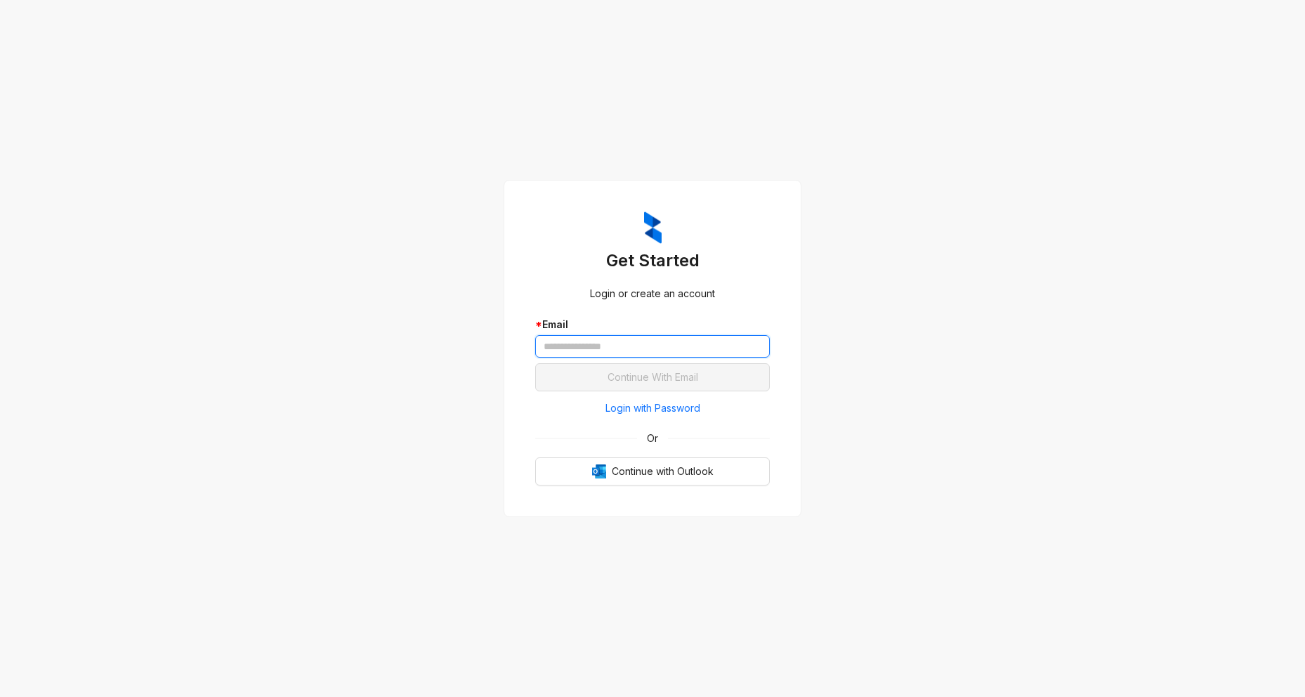
click at [620, 348] on input "text" at bounding box center [652, 346] width 235 height 22
paste input "**********"
type input "**********"
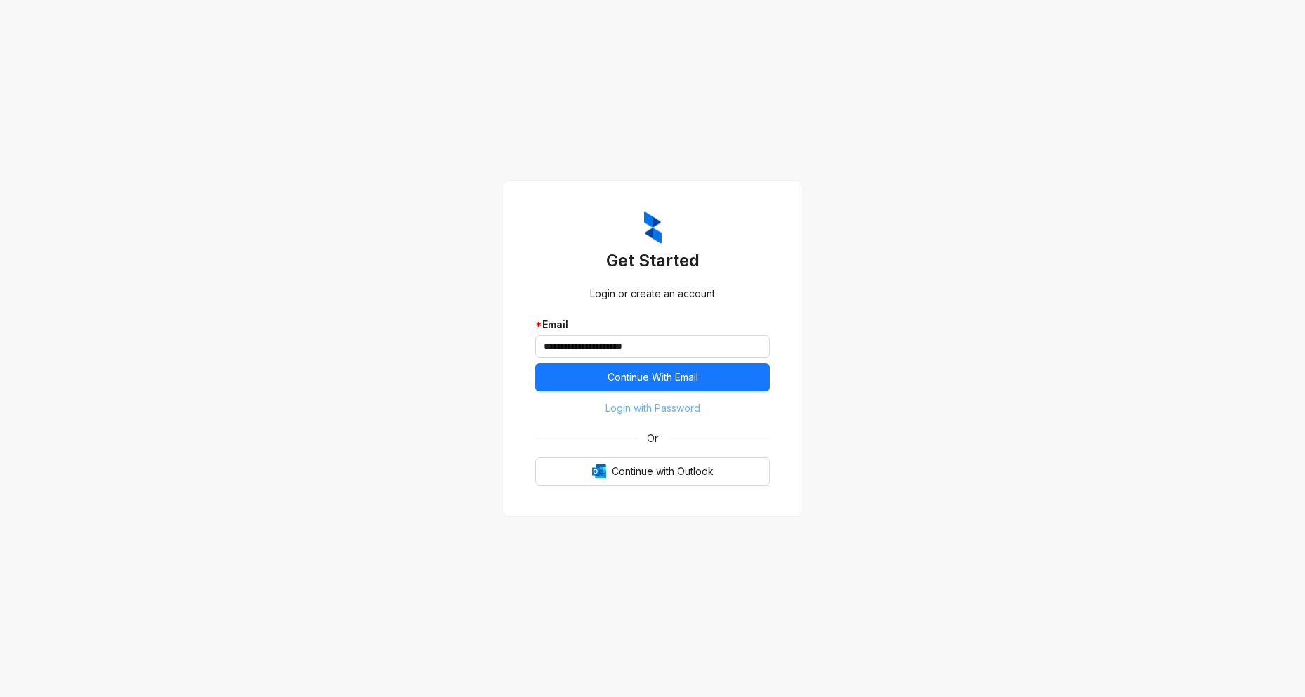
click at [677, 409] on span "Login with Password" at bounding box center [652, 407] width 95 height 15
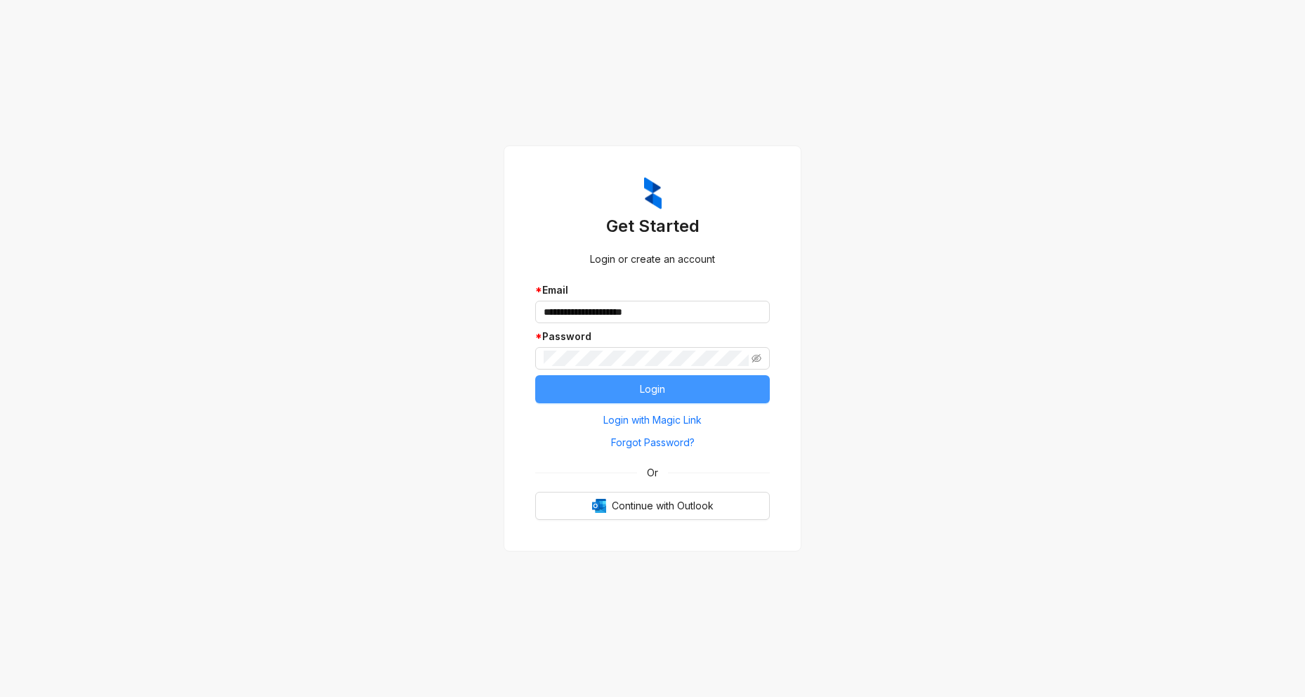
click at [686, 395] on button "Login" at bounding box center [652, 389] width 235 height 28
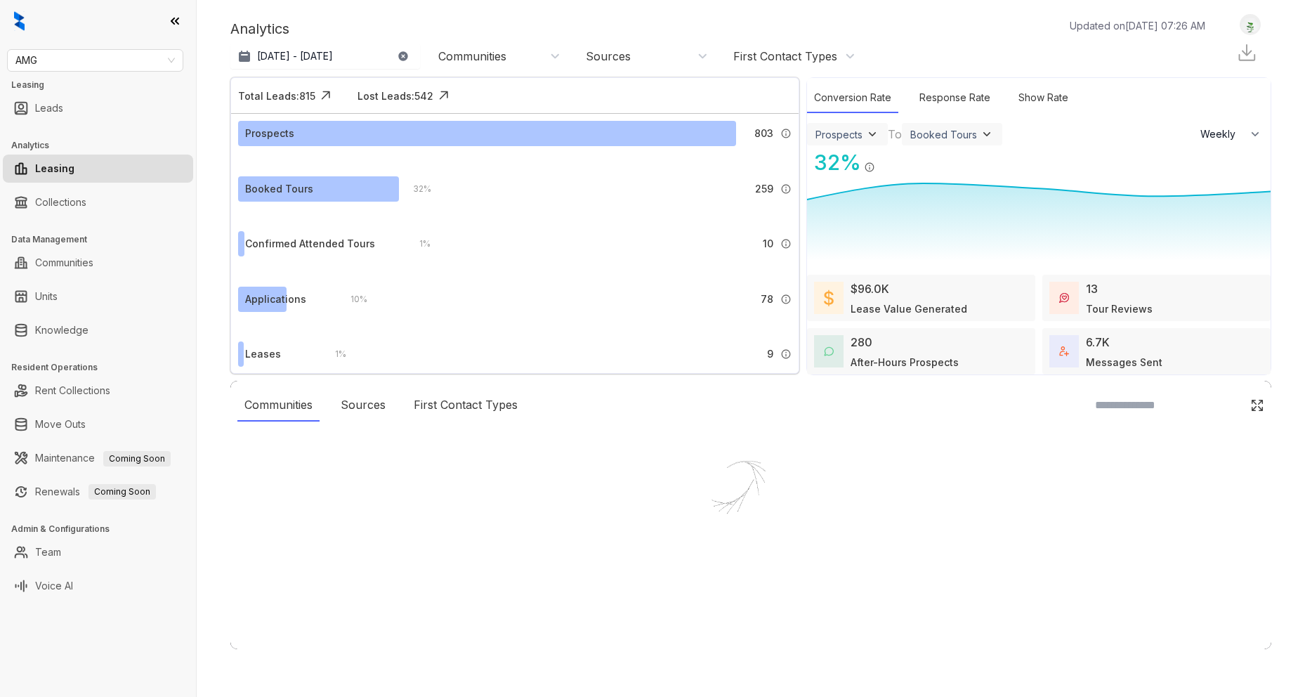
select select "******"
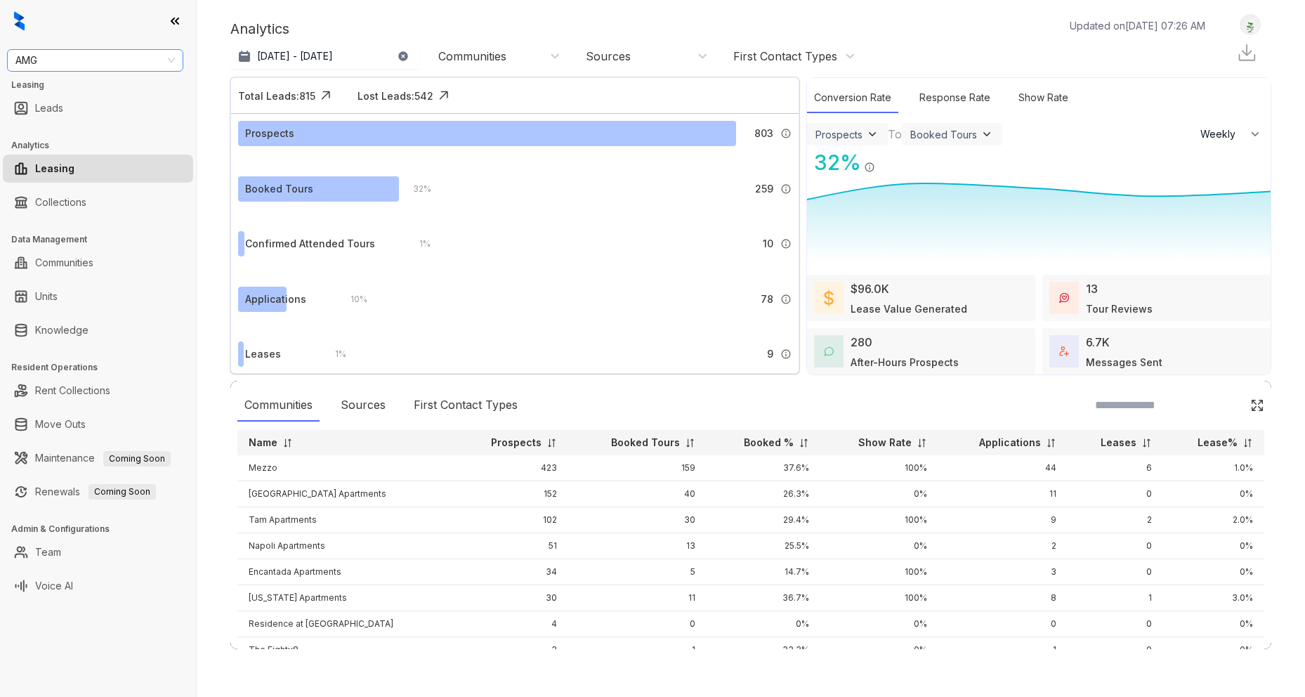
click at [67, 64] on span "AMG" at bounding box center [94, 60] width 159 height 21
click at [27, 60] on input "*********" at bounding box center [88, 60] width 147 height 21
type input "********"
click at [133, 92] on div "Magnolia Capital" at bounding box center [95, 88] width 154 height 15
click at [82, 334] on link "Knowledge" at bounding box center [61, 330] width 53 height 28
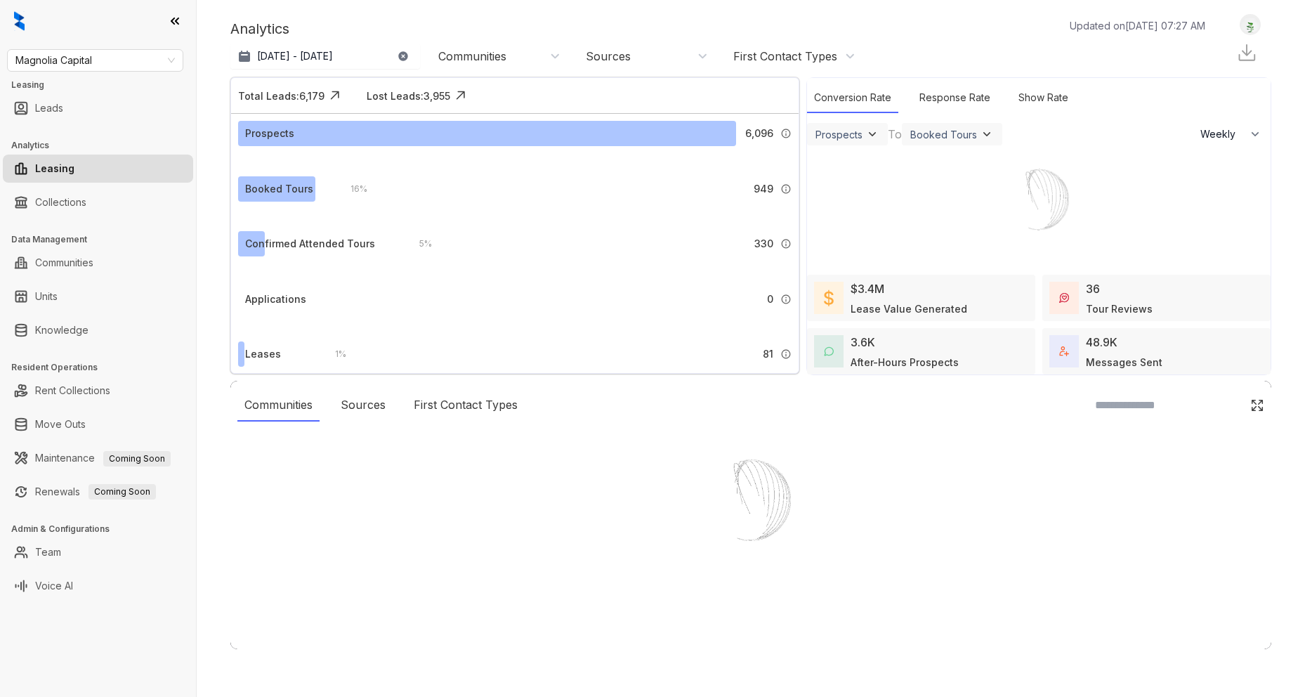
select select "******"
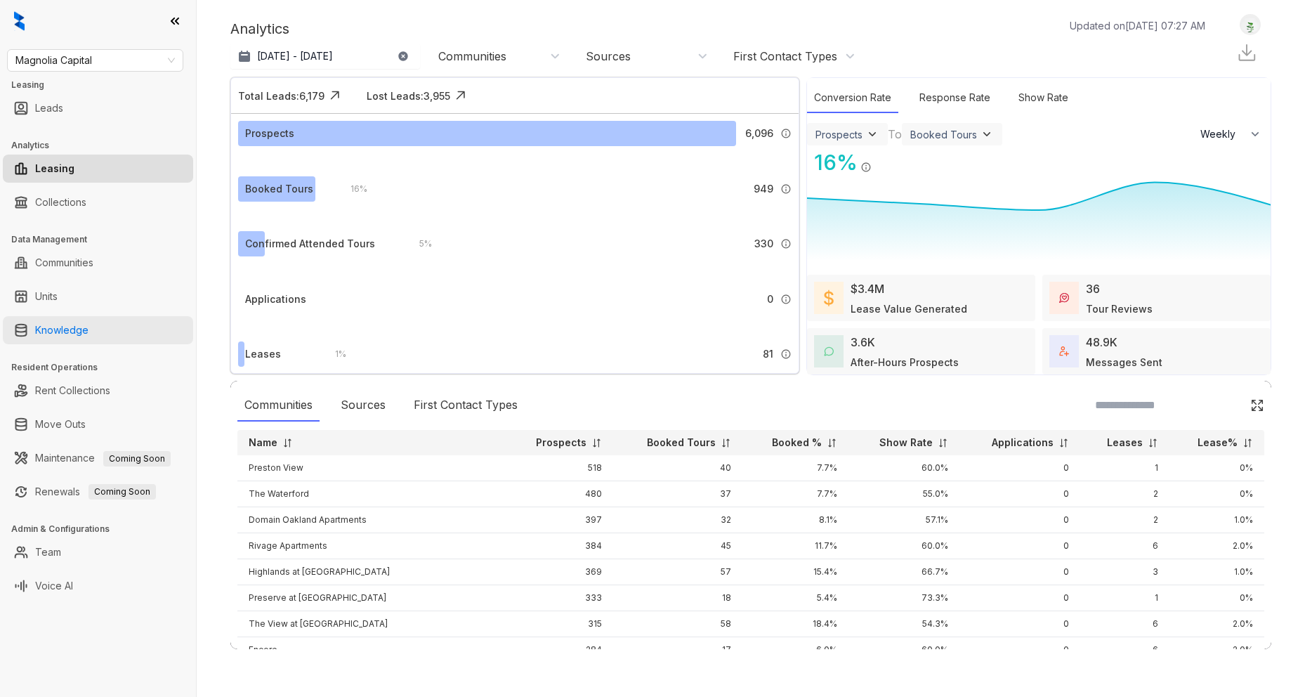
click at [87, 329] on link "Knowledge" at bounding box center [61, 330] width 53 height 28
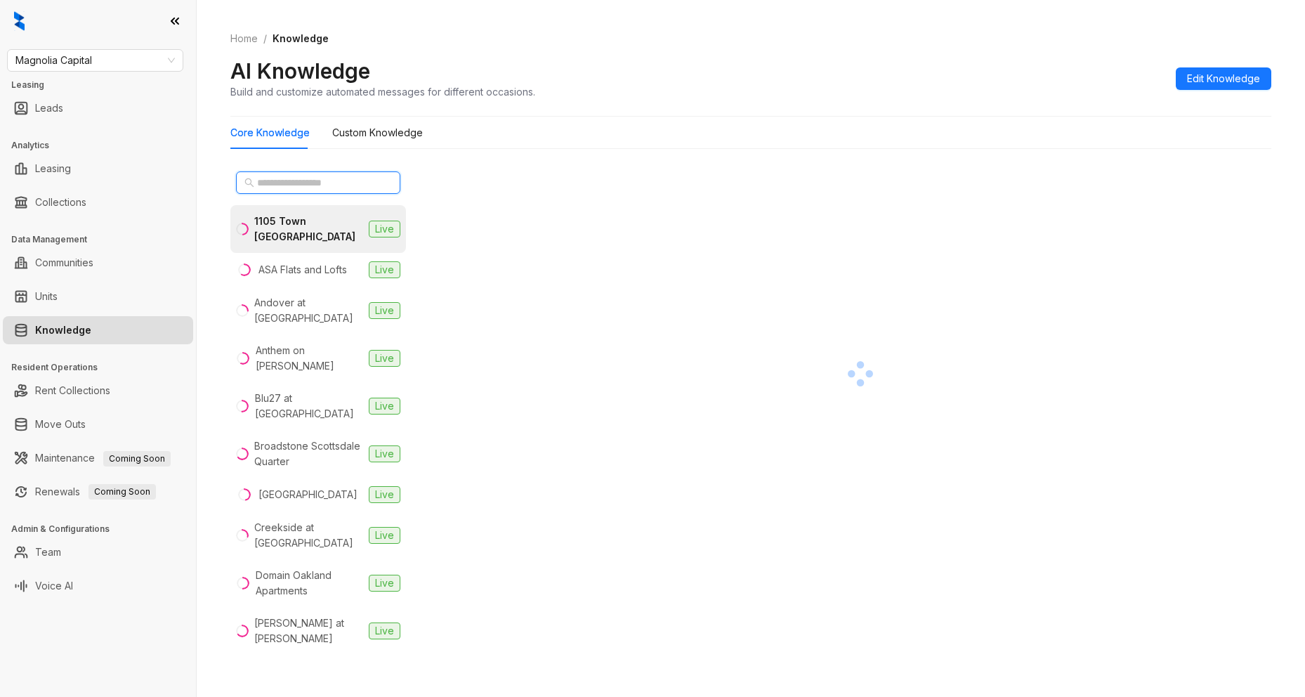
click at [300, 182] on input "text" at bounding box center [319, 182] width 124 height 15
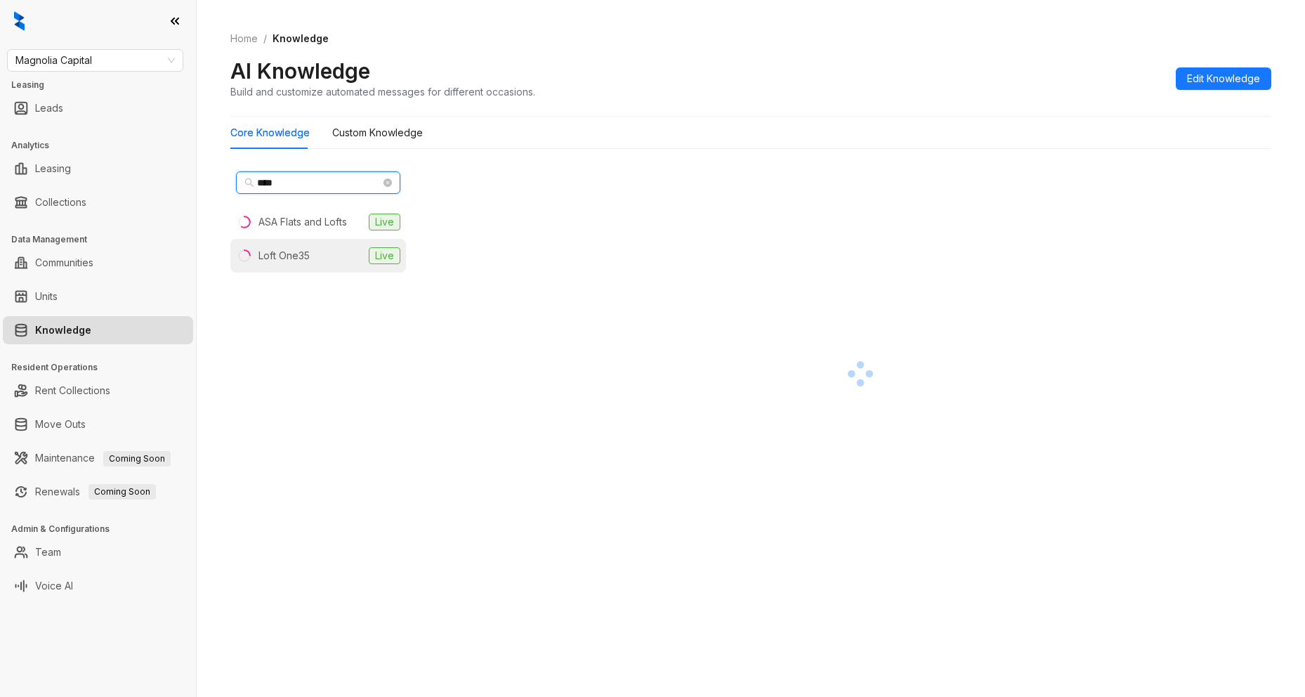
type input "****"
click at [310, 254] on li "Loft One35 Live" at bounding box center [318, 256] width 176 height 34
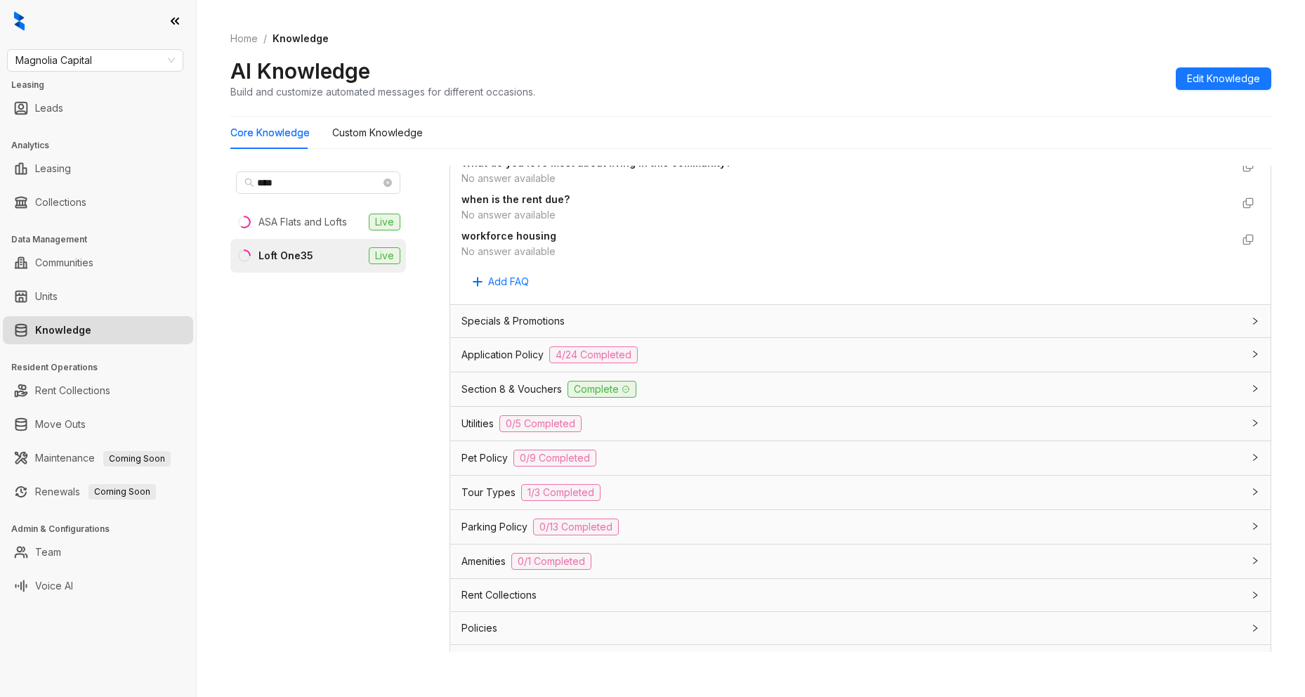
scroll to position [972, 0]
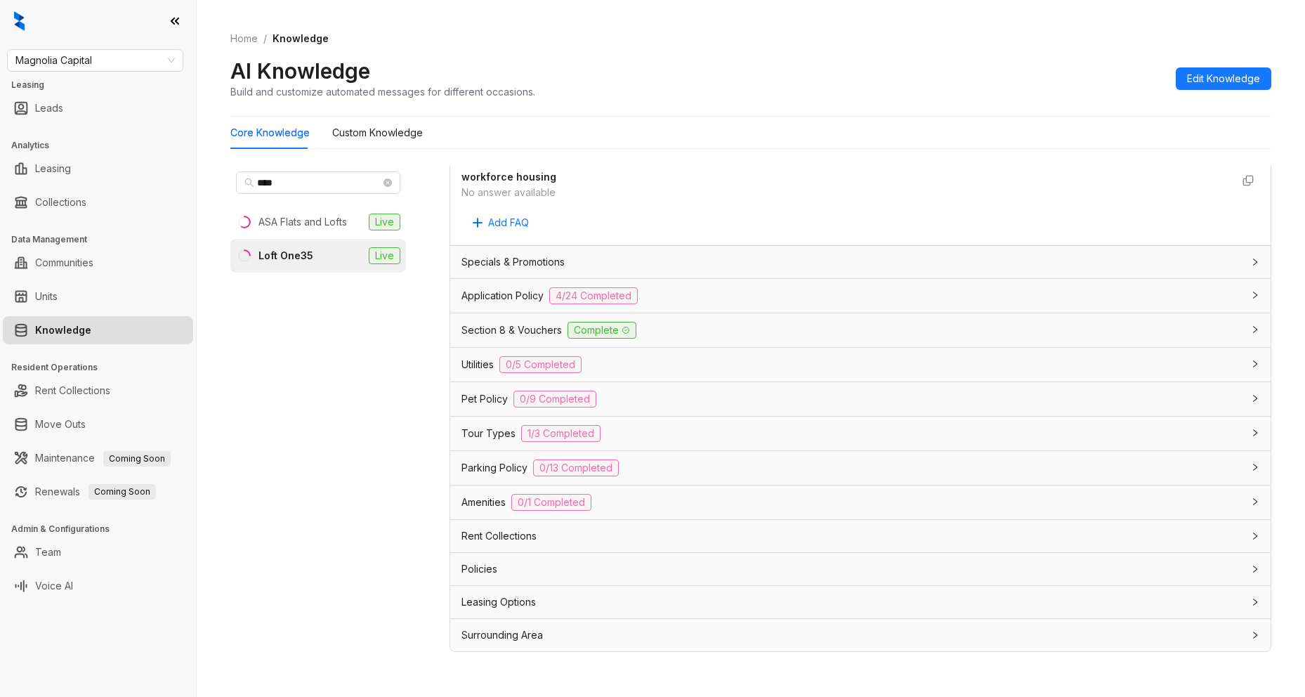
click at [719, 368] on div "Utilities 0/5 Completed" at bounding box center [851, 364] width 781 height 17
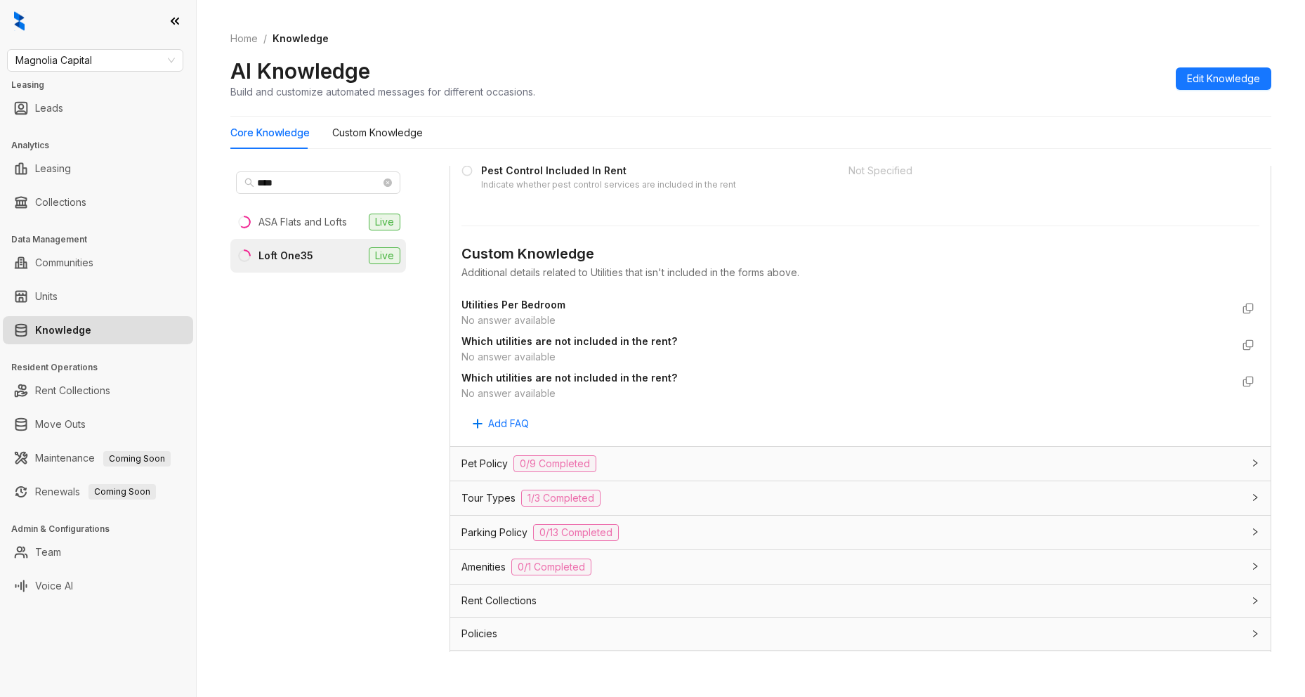
scroll to position [1458, 0]
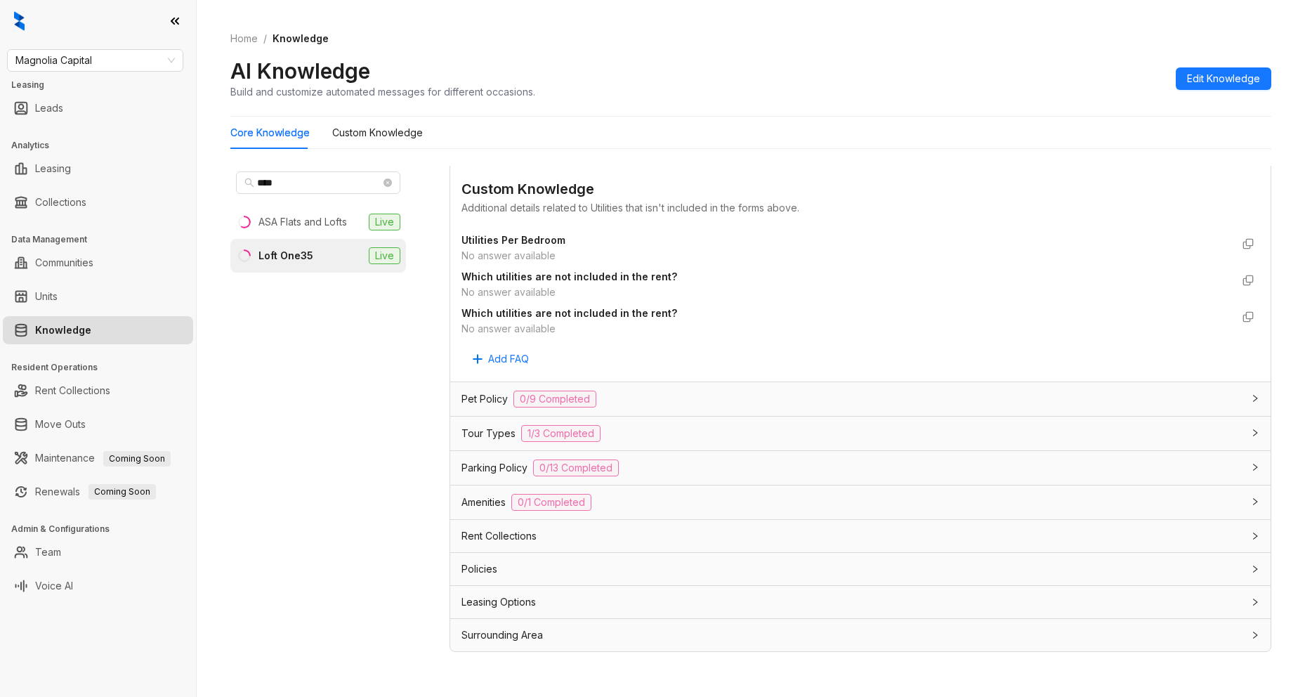
click at [655, 606] on div "Leasing Options" at bounding box center [851, 601] width 781 height 15
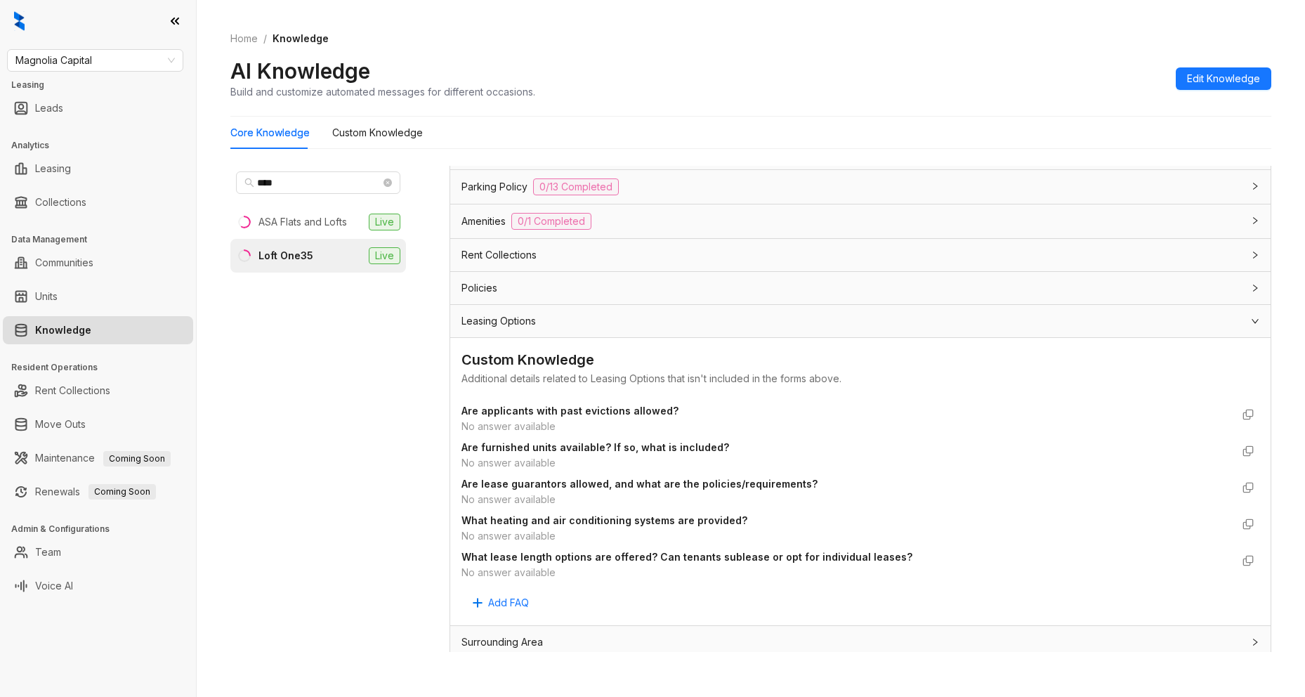
click at [636, 301] on div "Policies" at bounding box center [860, 288] width 820 height 32
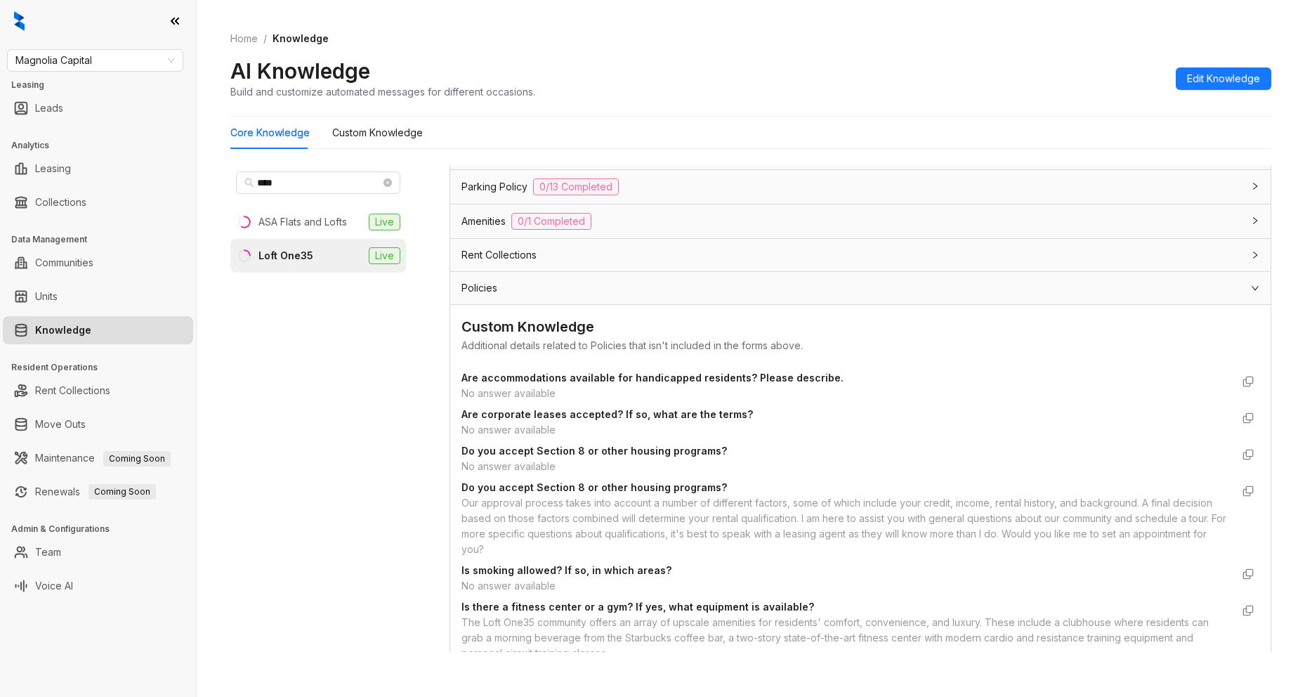
click at [674, 261] on div "Rent Collections" at bounding box center [851, 254] width 781 height 15
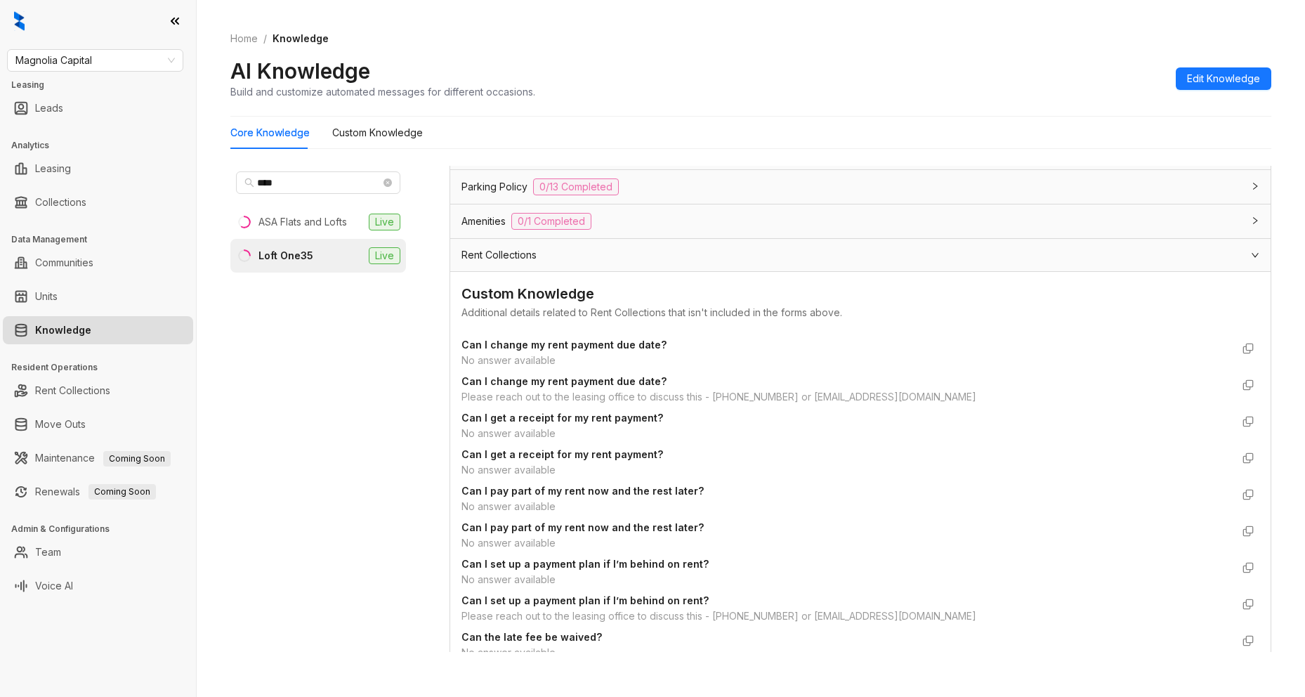
scroll to position [1669, 0]
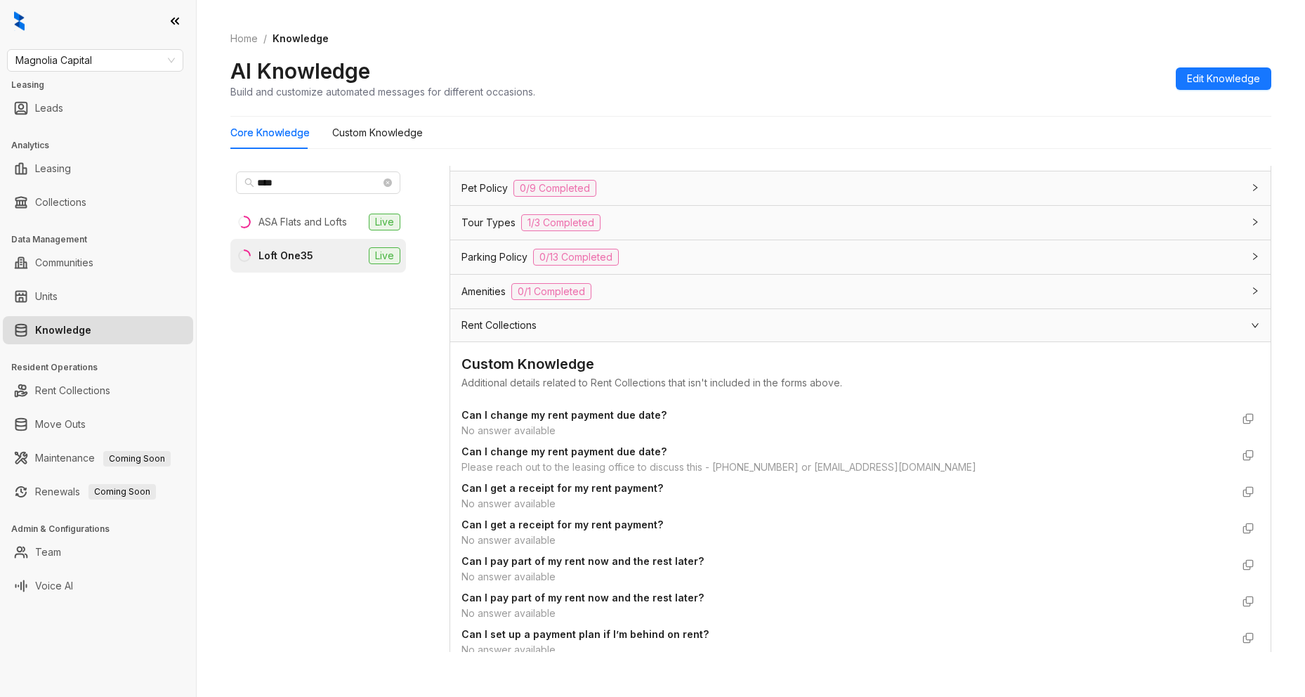
click at [676, 291] on div "Amenities 0/1 Completed" at bounding box center [851, 291] width 781 height 17
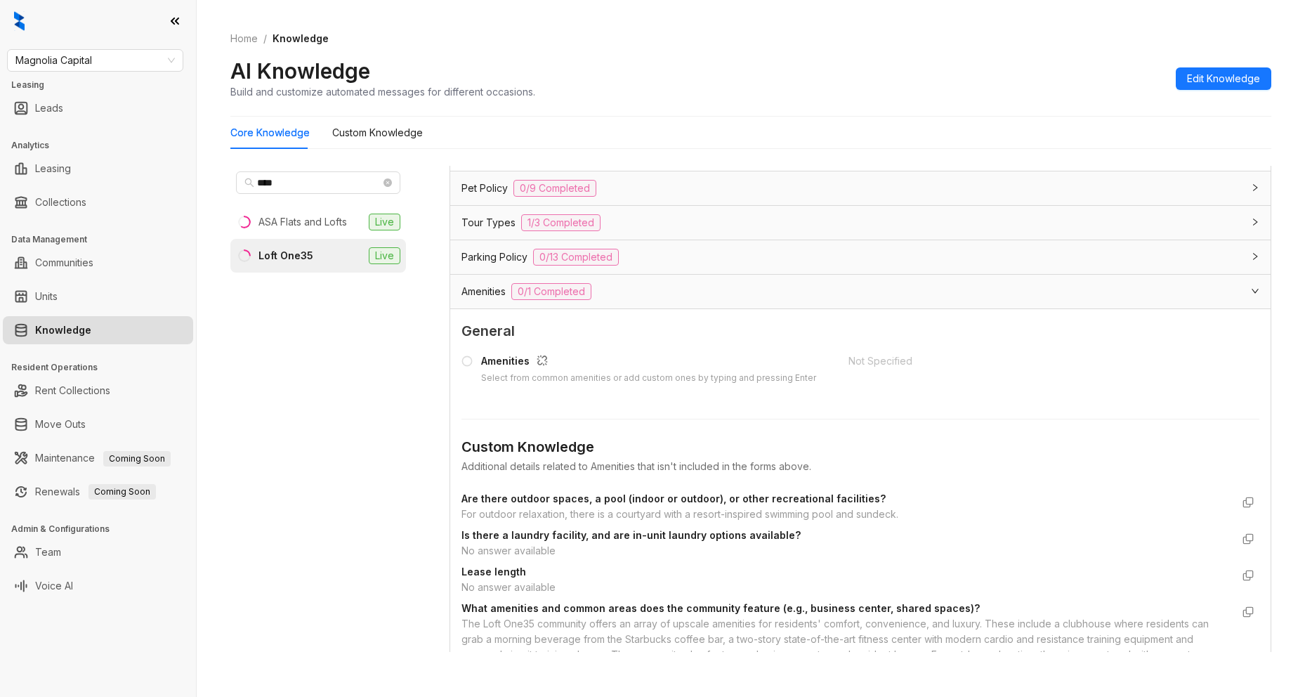
click at [690, 254] on div "Parking Policy 0/13 Completed" at bounding box center [851, 257] width 781 height 17
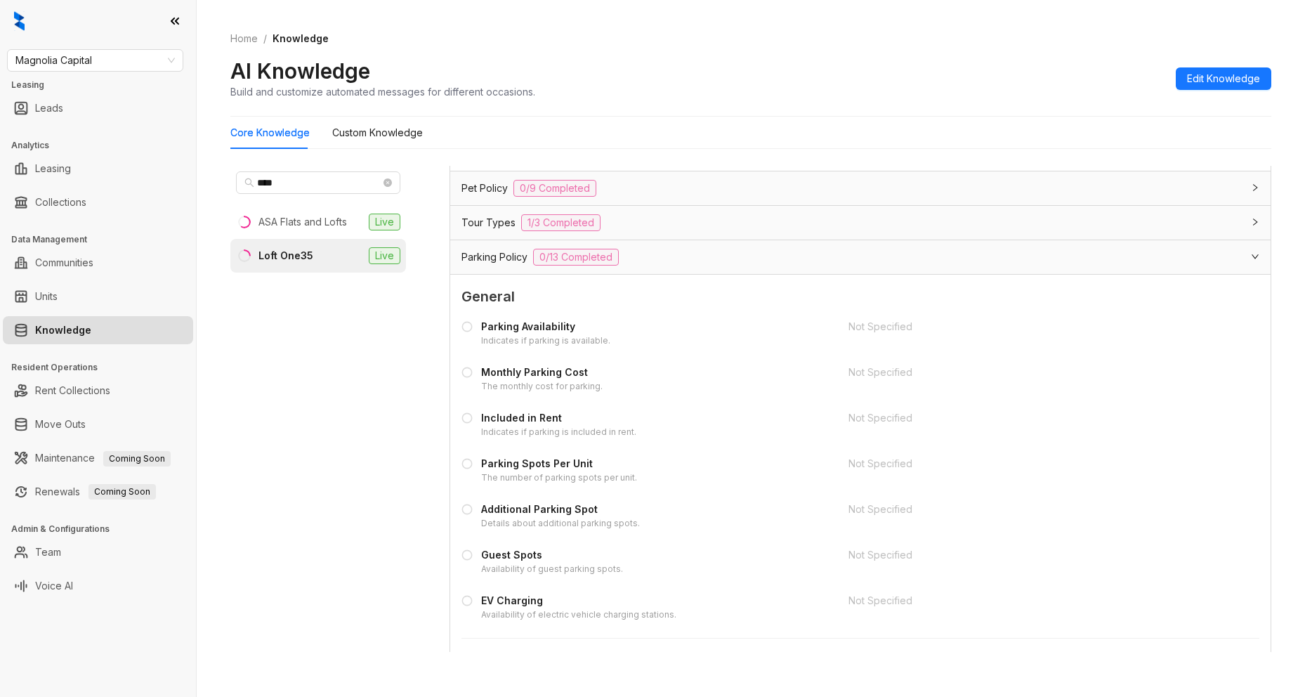
click at [681, 228] on div "Tour Types 1/3 Completed" at bounding box center [851, 222] width 781 height 17
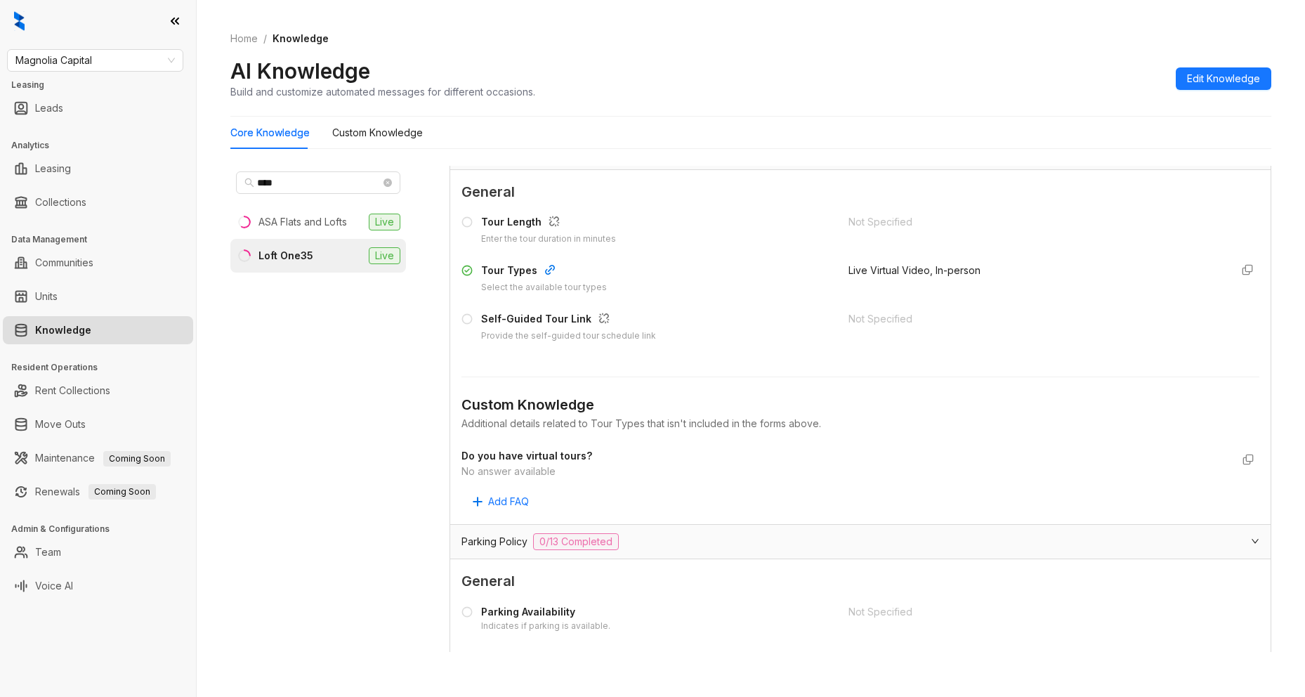
scroll to position [1599, 0]
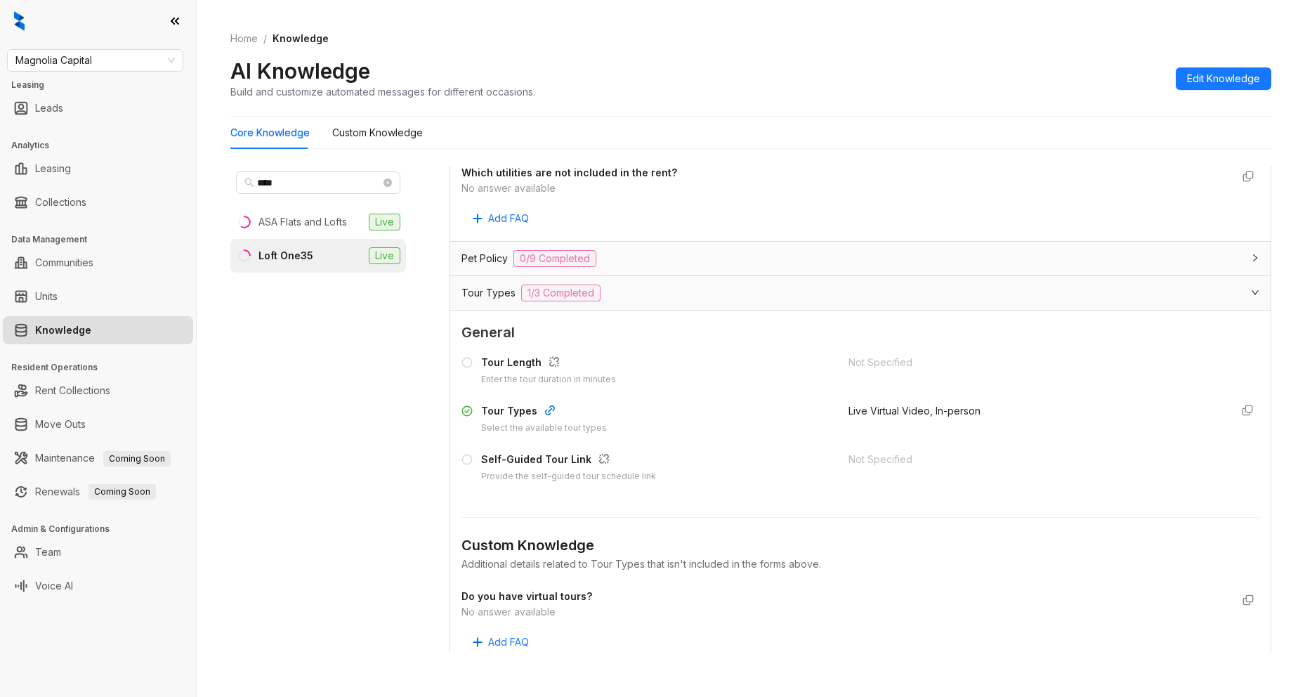
click at [667, 261] on div "Pet Policy 0/9 Completed" at bounding box center [851, 258] width 781 height 17
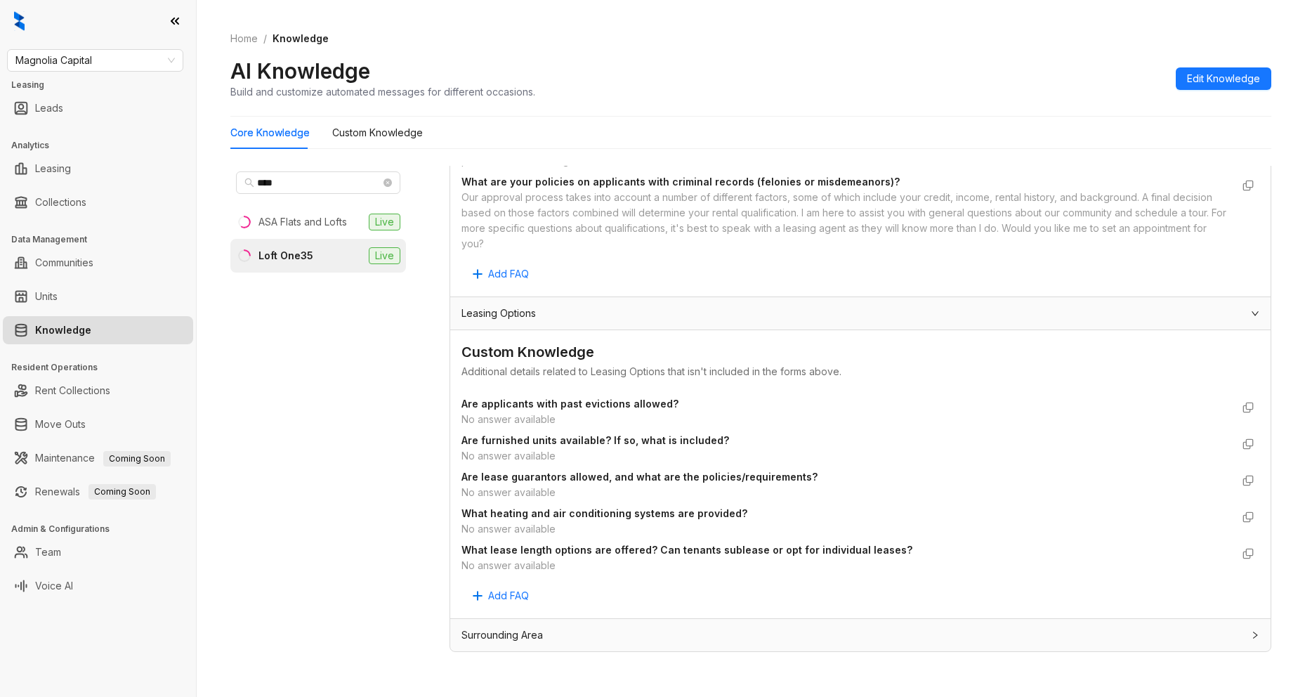
scroll to position [44, 0]
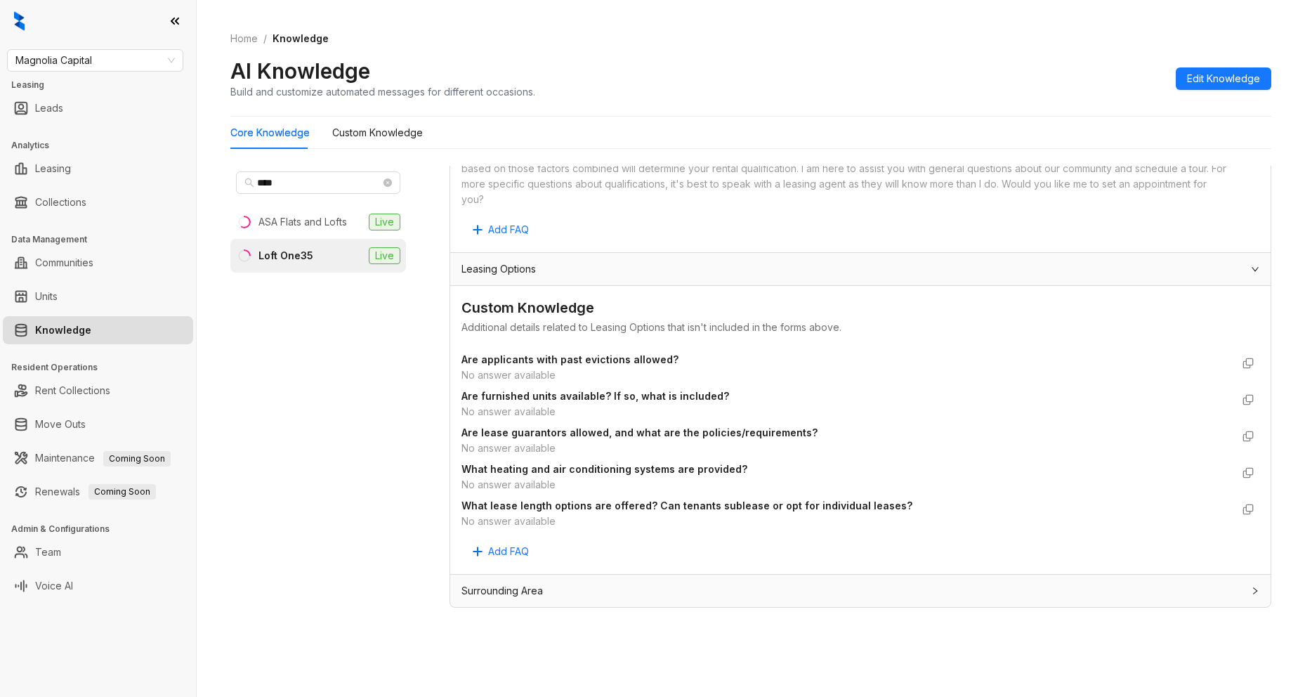
click at [596, 591] on div "Surrounding Area" at bounding box center [851, 590] width 781 height 15
click at [526, 589] on span "Surrounding Area" at bounding box center [501, 590] width 81 height 15
click at [521, 596] on span "Surrounding Area" at bounding box center [501, 590] width 81 height 15
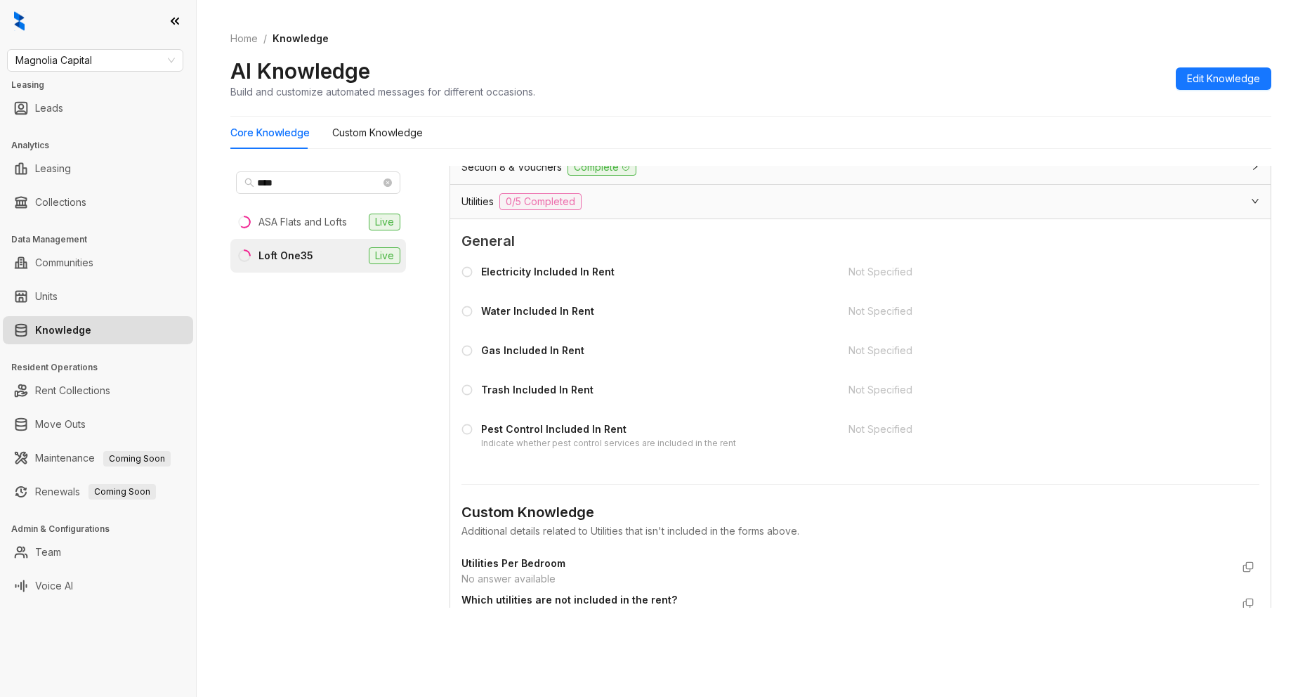
scroll to position [740, 0]
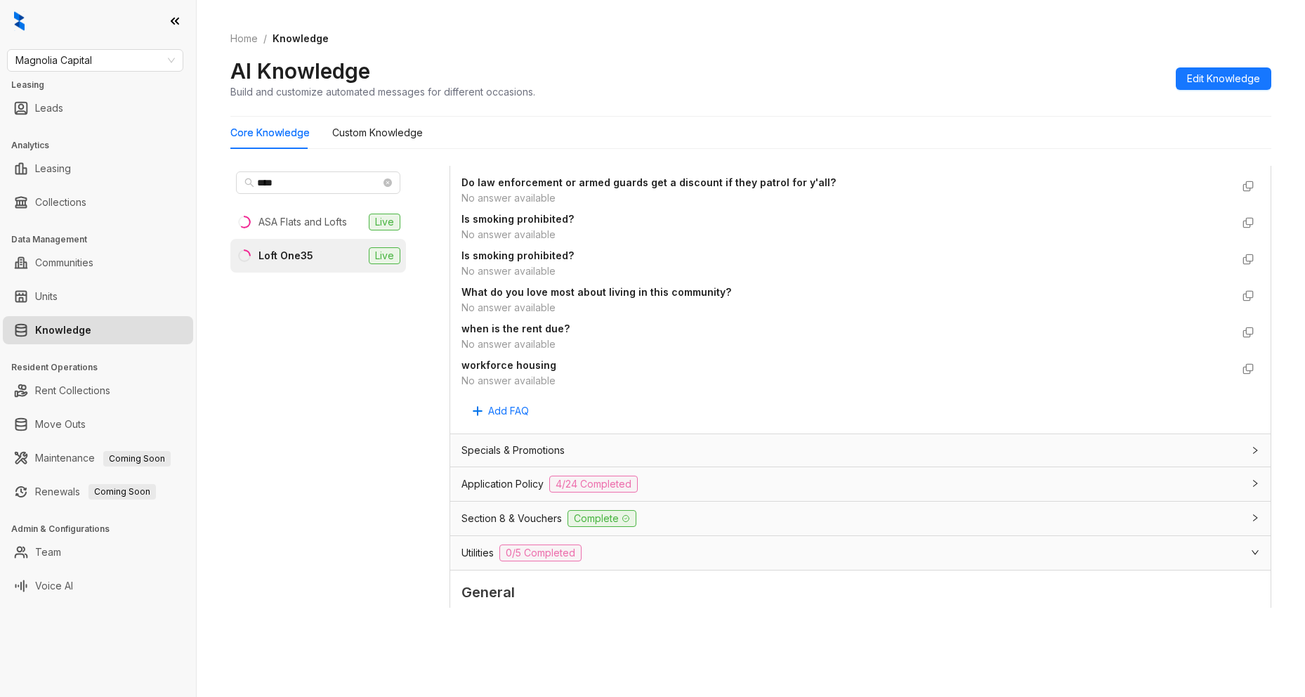
click at [697, 447] on div "Specials & Promotions" at bounding box center [851, 449] width 781 height 15
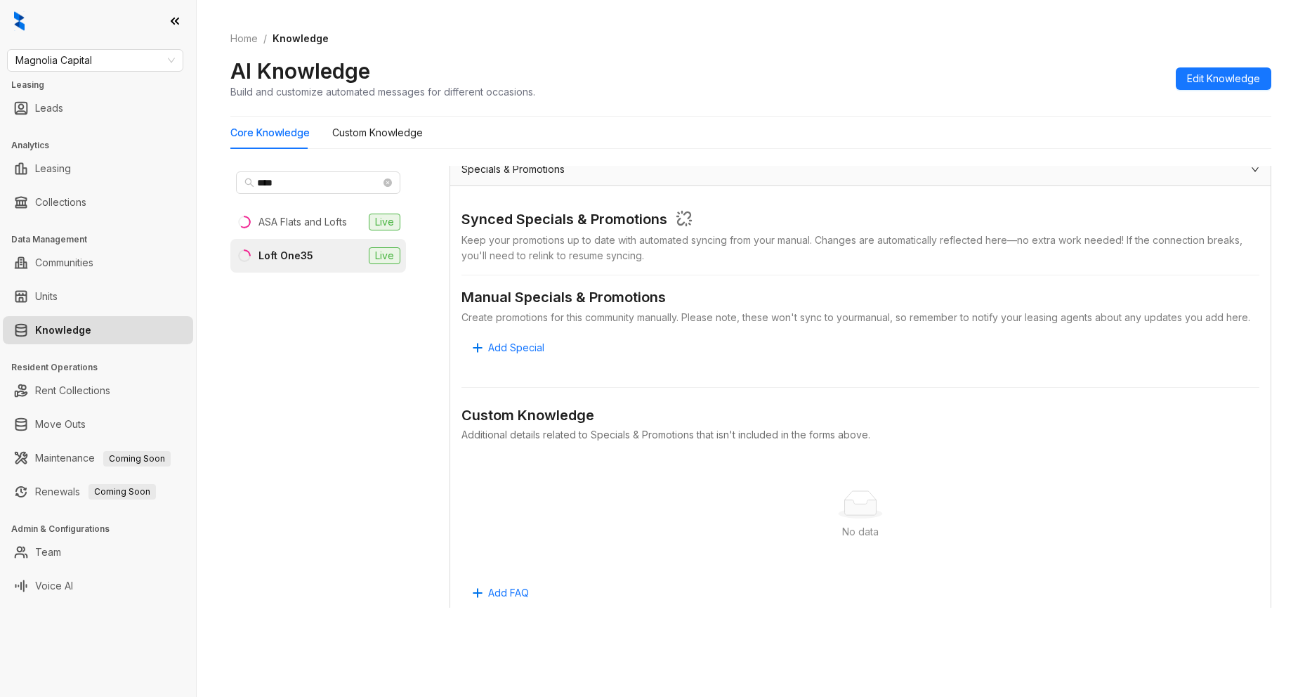
scroll to position [1231, 0]
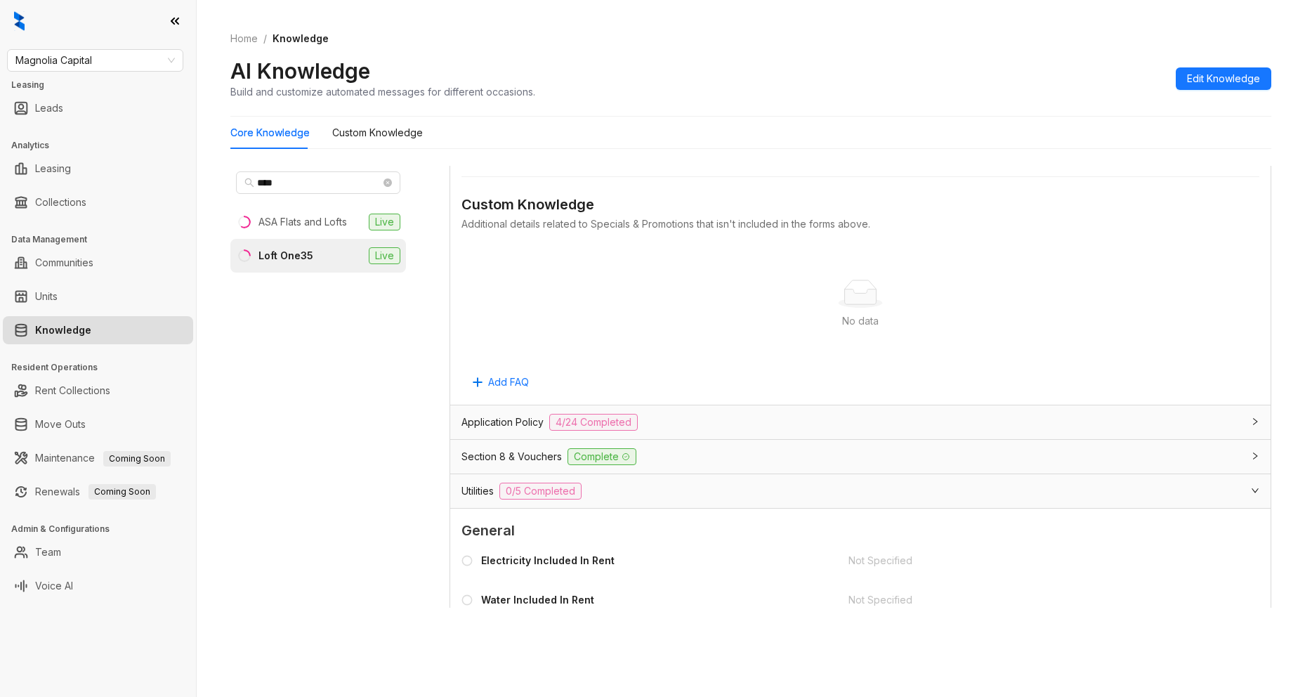
click at [717, 431] on div "Application Policy 4/24 Completed" at bounding box center [851, 422] width 781 height 17
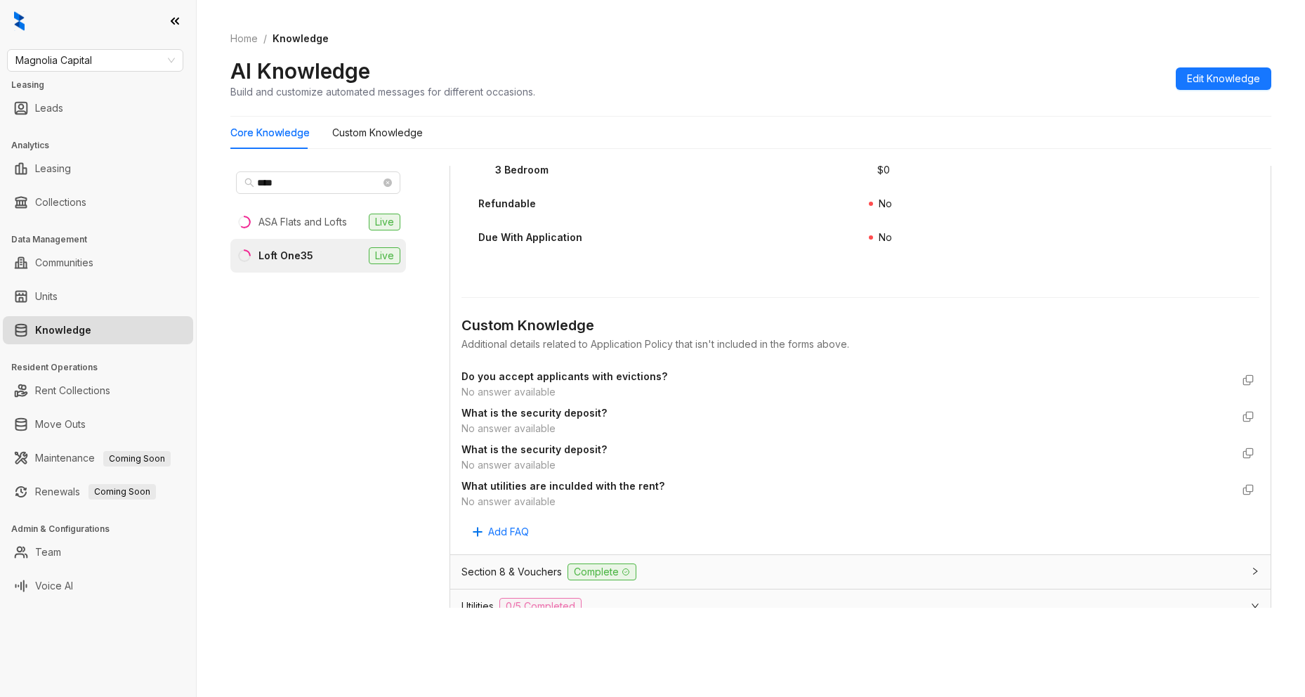
scroll to position [3057, 0]
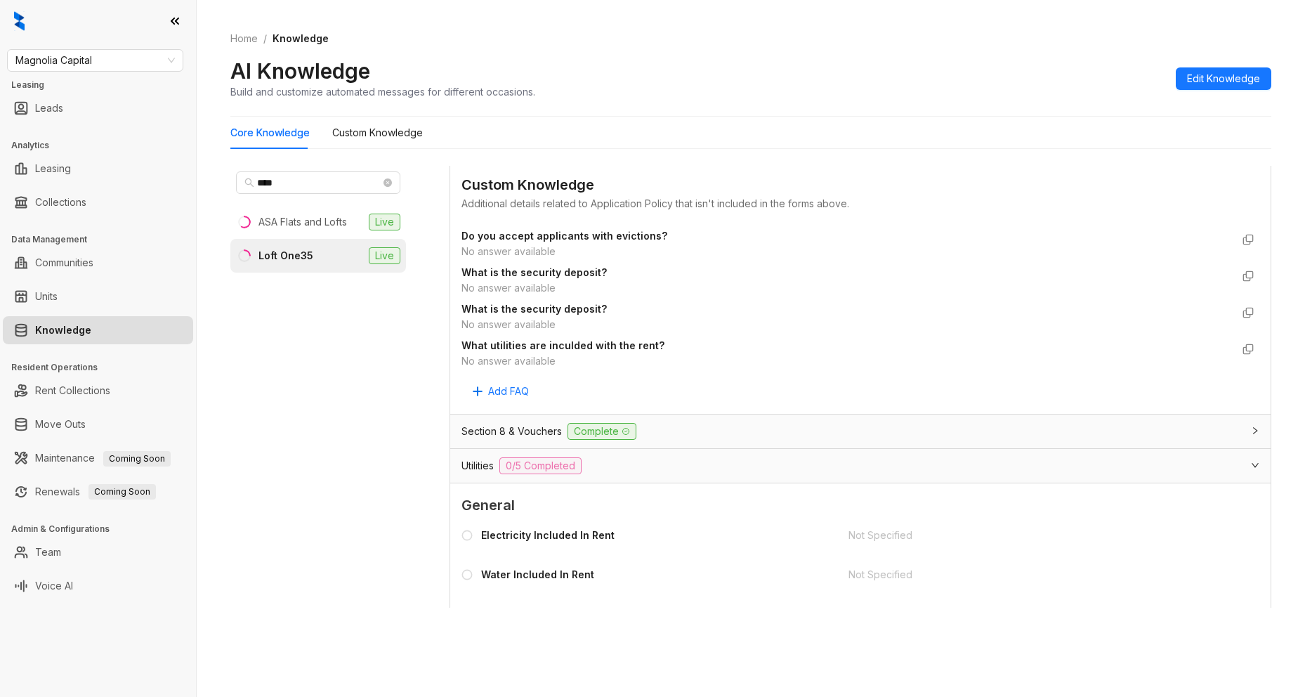
click at [739, 440] on div "Section 8 & Vouchers Complete" at bounding box center [851, 431] width 781 height 17
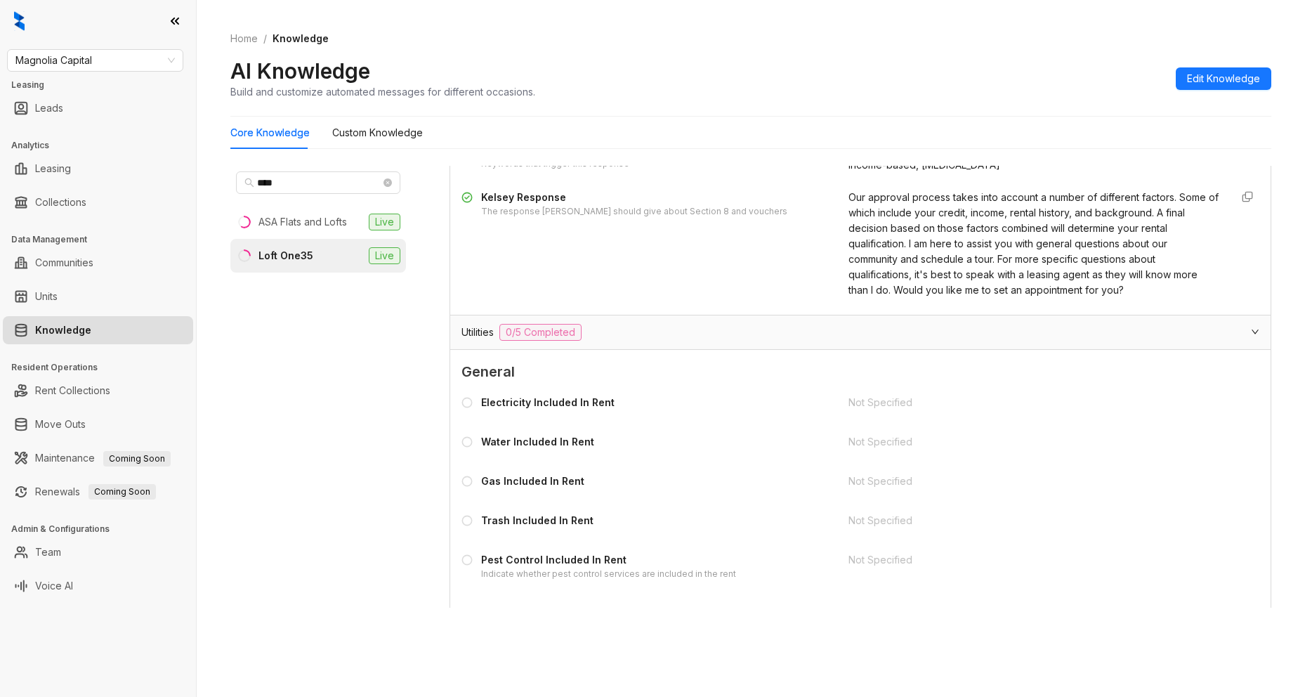
scroll to position [9624, 0]
